Goal: Task Accomplishment & Management: Manage account settings

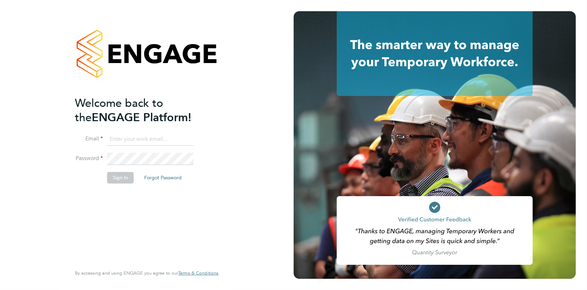
type input "[PERSON_NAME][EMAIL_ADDRESS][DOMAIN_NAME]"
click at [124, 179] on button "Sign In" at bounding box center [120, 177] width 27 height 11
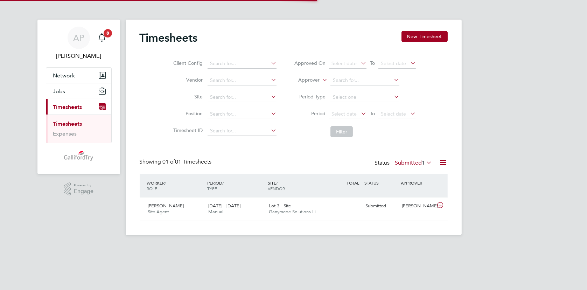
scroll to position [18, 61]
click at [286, 213] on span "Ganymede Solutions Li…" at bounding box center [294, 212] width 51 height 6
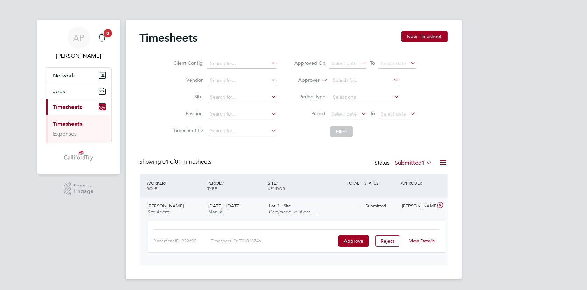
click at [424, 242] on link "View Details" at bounding box center [422, 241] width 26 height 6
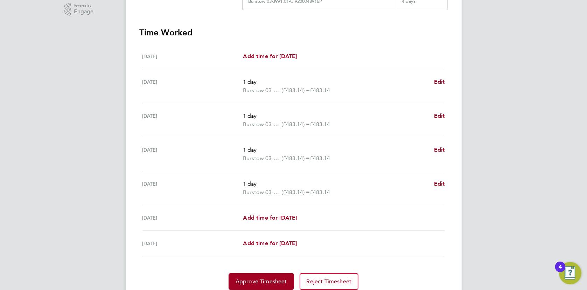
scroll to position [207, 0]
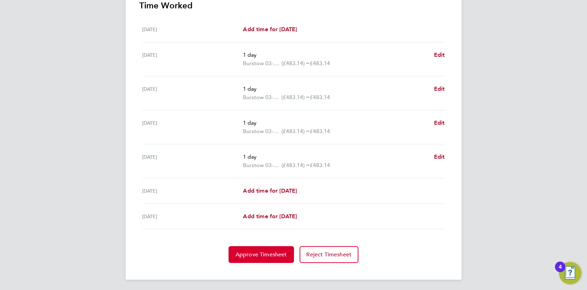
click at [270, 259] on button "Approve Timesheet" at bounding box center [261, 254] width 65 height 17
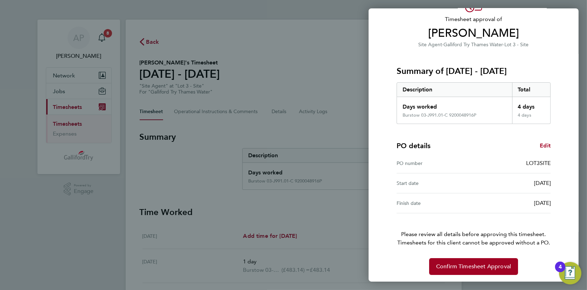
scroll to position [45, 0]
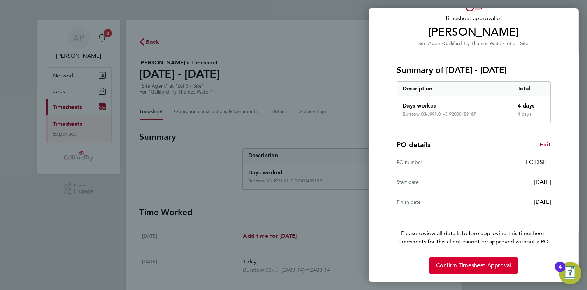
click at [455, 263] on span "Confirm Timesheet Approval" at bounding box center [473, 265] width 75 height 7
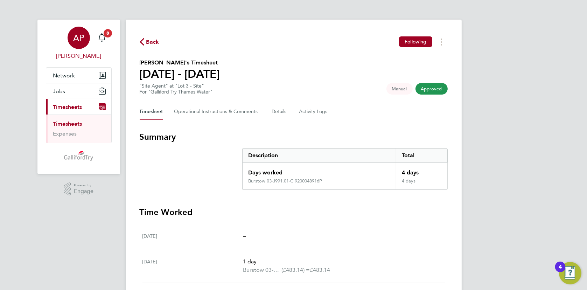
click at [86, 36] on div "AP" at bounding box center [79, 38] width 22 height 22
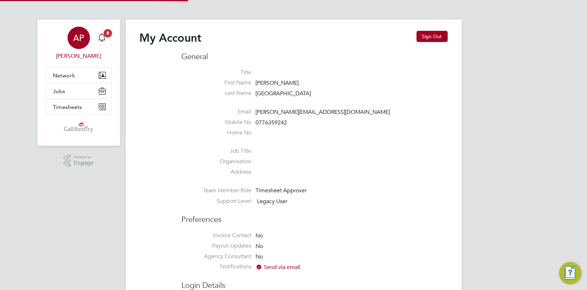
type input "[PERSON_NAME][EMAIL_ADDRESS][DOMAIN_NAME]"
drag, startPoint x: 426, startPoint y: 36, endPoint x: 413, endPoint y: 35, distance: 13.7
click at [421, 35] on button "Sign Out" at bounding box center [432, 36] width 31 height 11
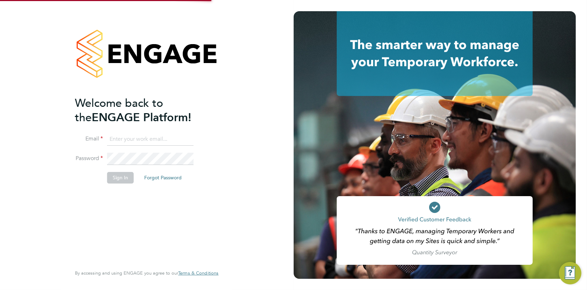
type input "[PERSON_NAME][EMAIL_ADDRESS][DOMAIN_NAME]"
